Goal: Transaction & Acquisition: Purchase product/service

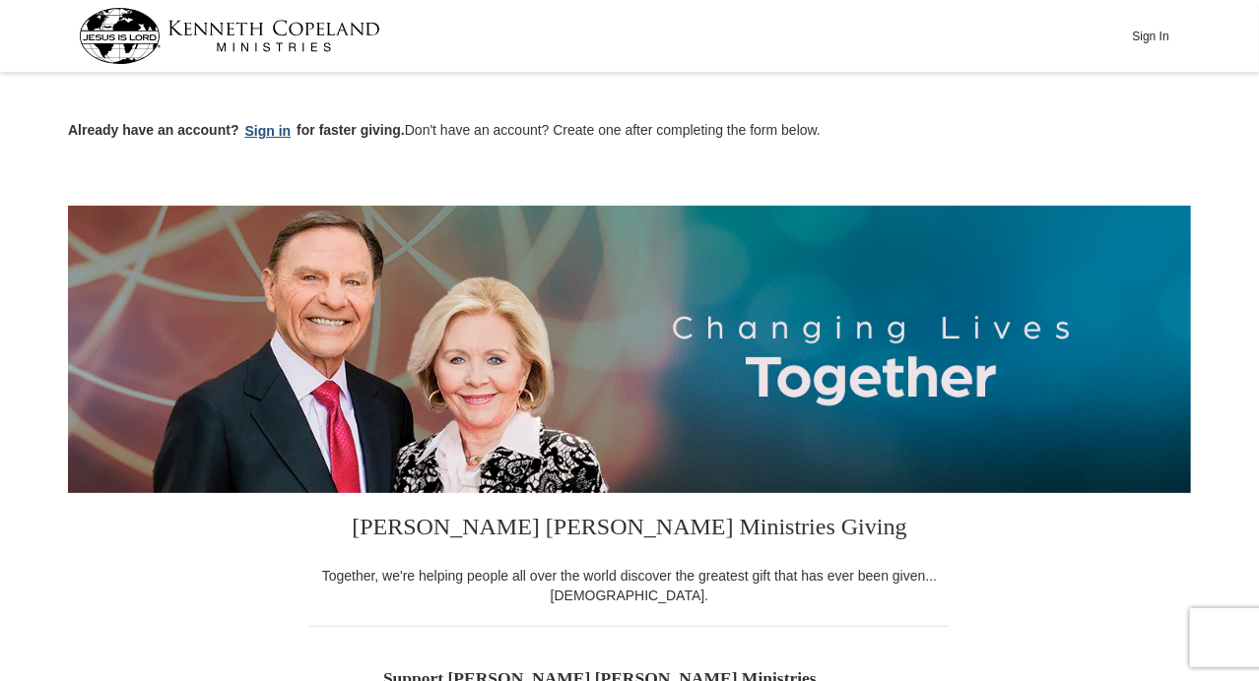
click at [272, 136] on button "Sign in" at bounding box center [268, 131] width 58 height 23
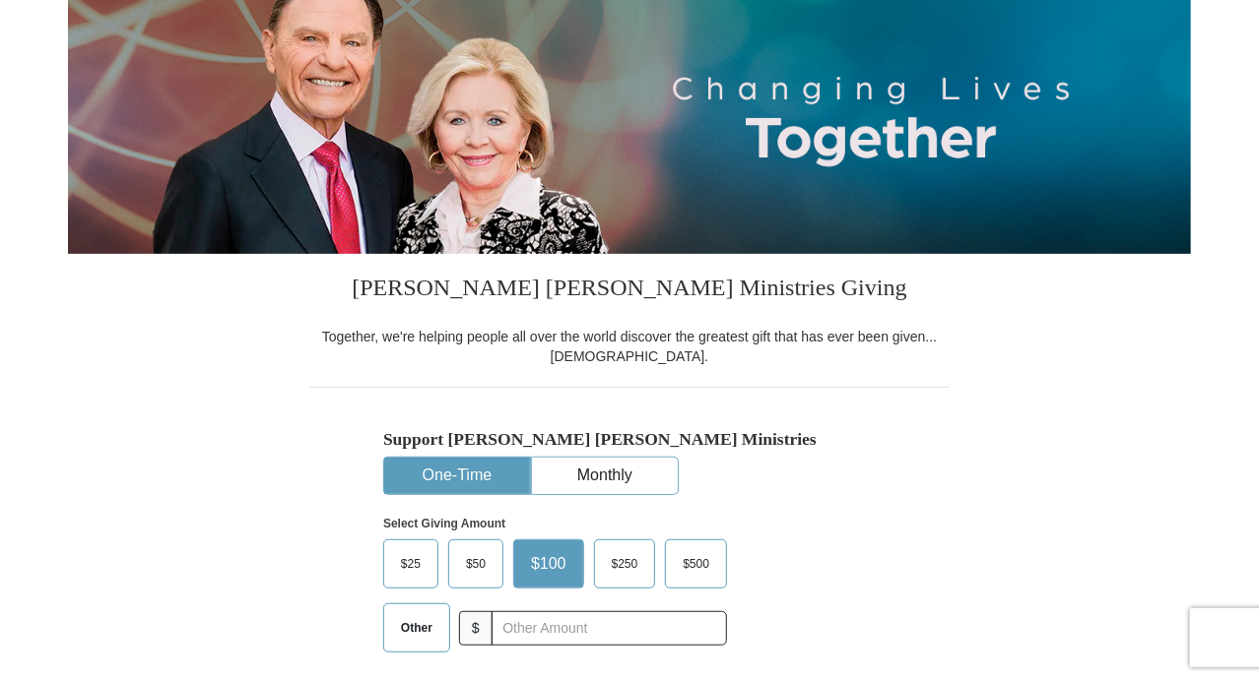
select select "IL"
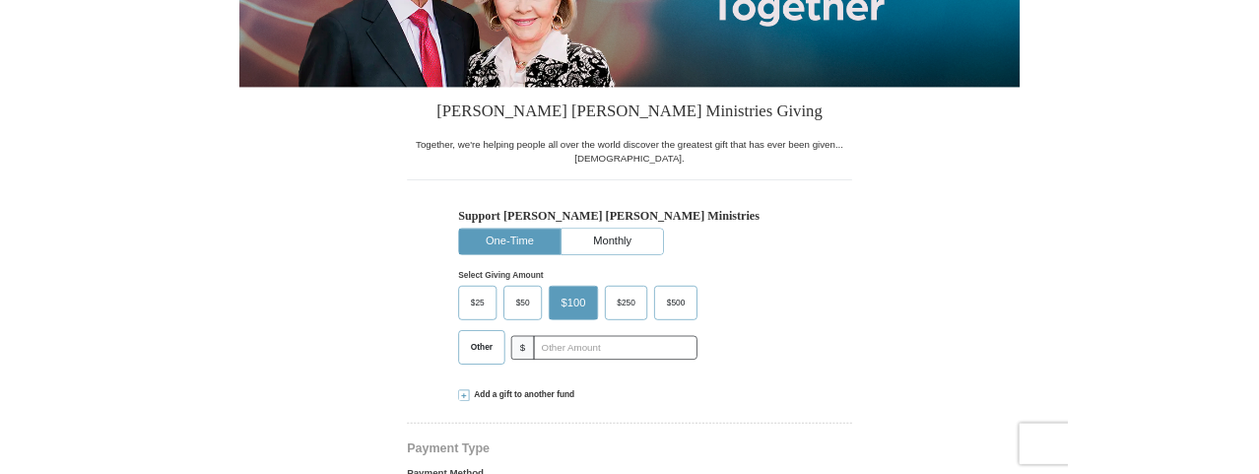
scroll to position [329, 0]
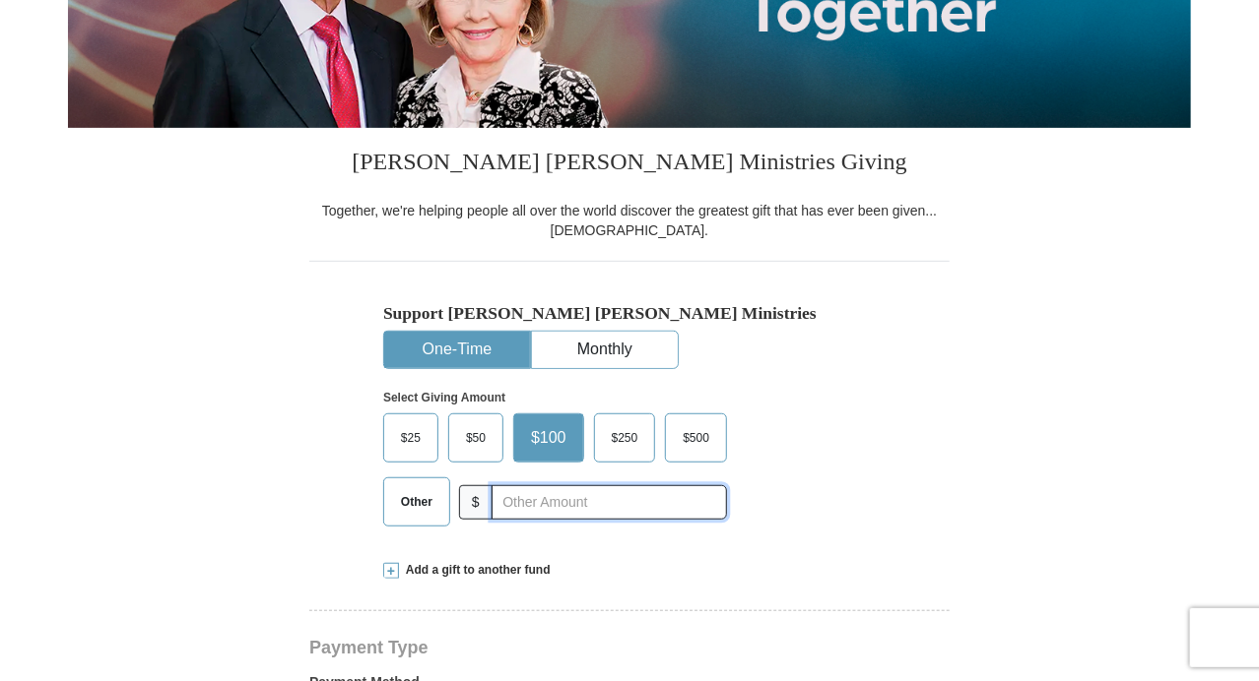
click at [544, 506] on input "text" at bounding box center [608, 503] width 235 height 34
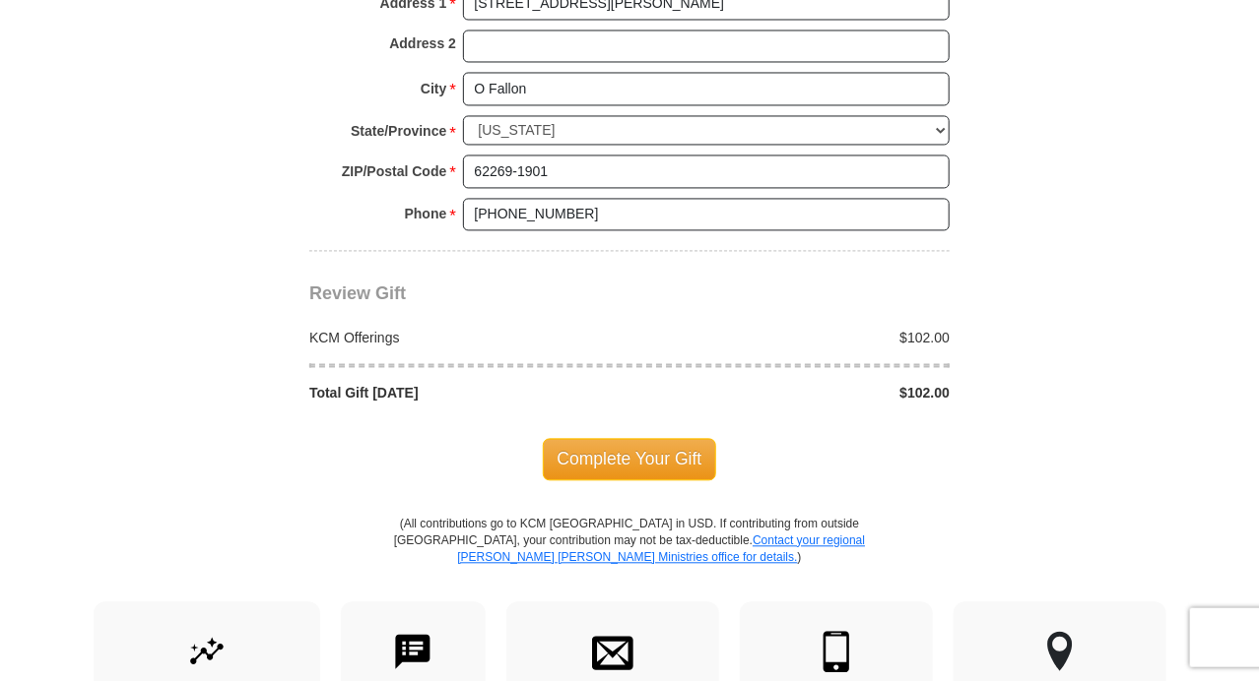
scroll to position [1600, 0]
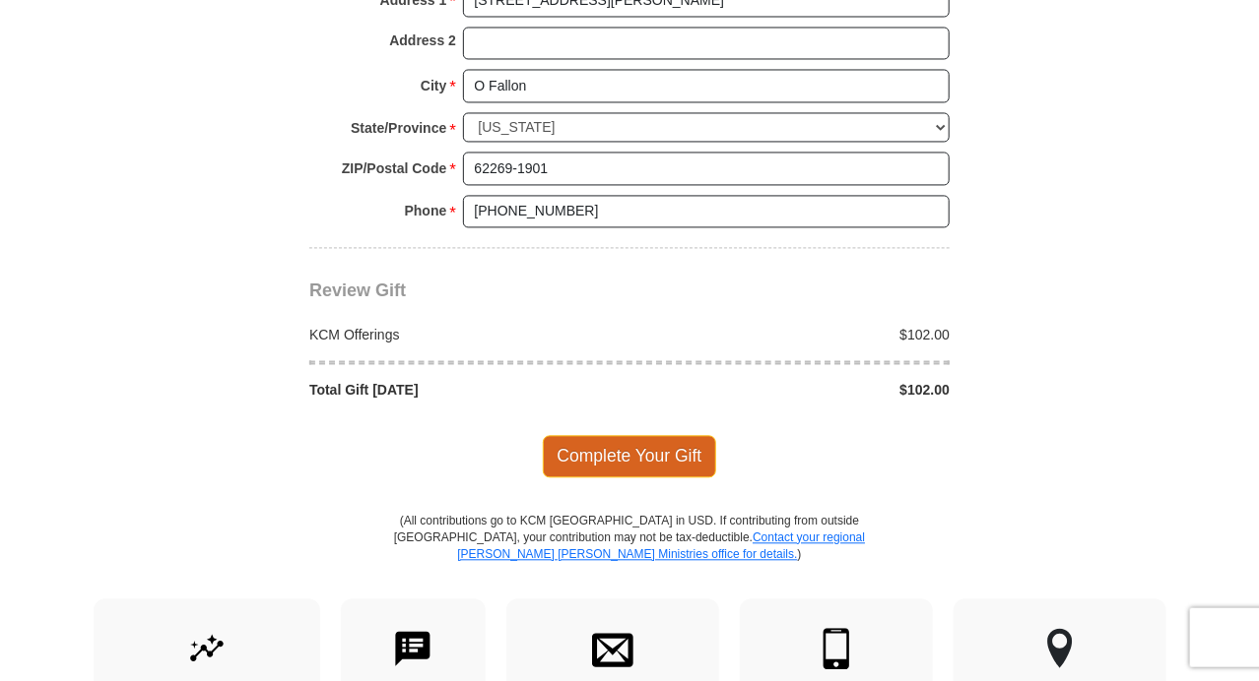
type input "102.00"
click at [645, 447] on span "Complete Your Gift" at bounding box center [630, 456] width 174 height 41
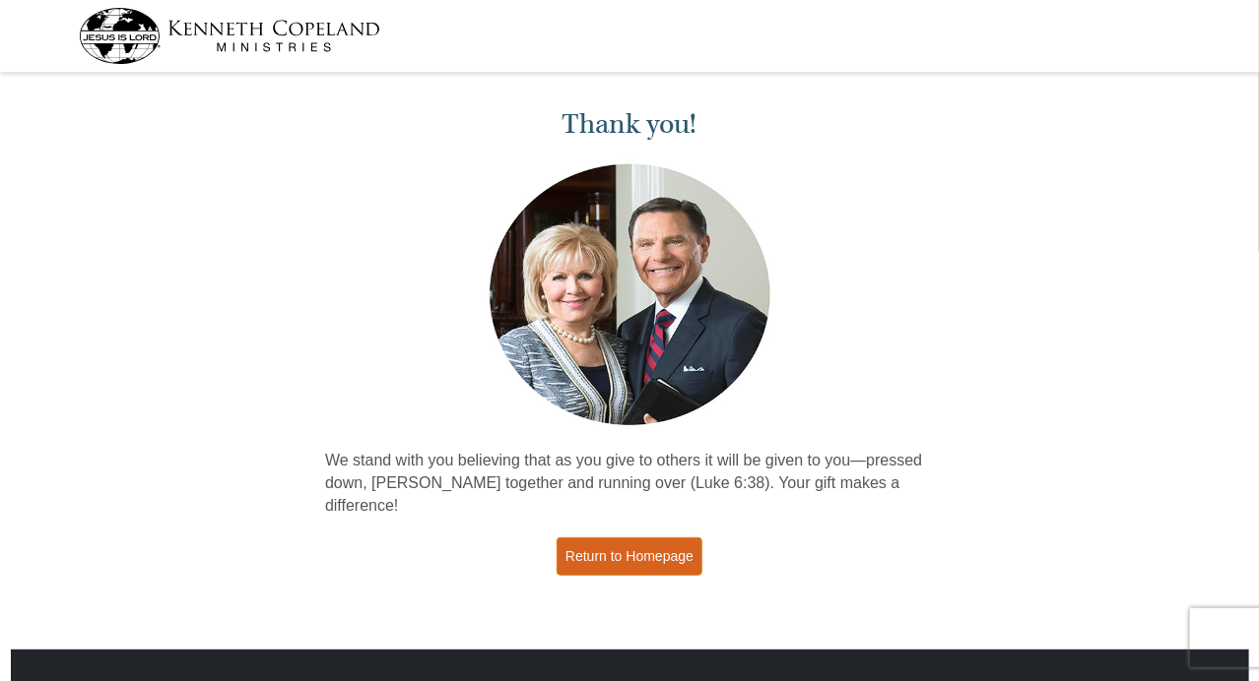
click at [614, 538] on link "Return to Homepage" at bounding box center [629, 557] width 146 height 38
